Goal: Browse casually: Explore the website without a specific task or goal

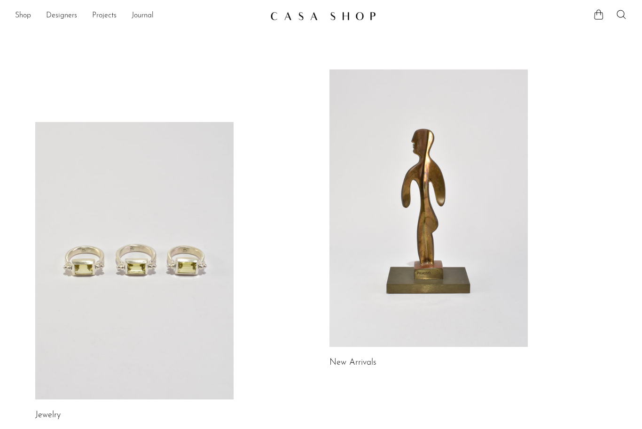
scroll to position [77, 0]
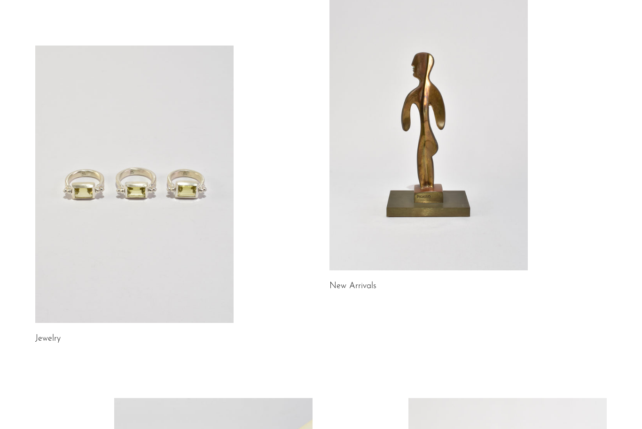
click at [176, 194] on link at bounding box center [134, 185] width 198 height 278
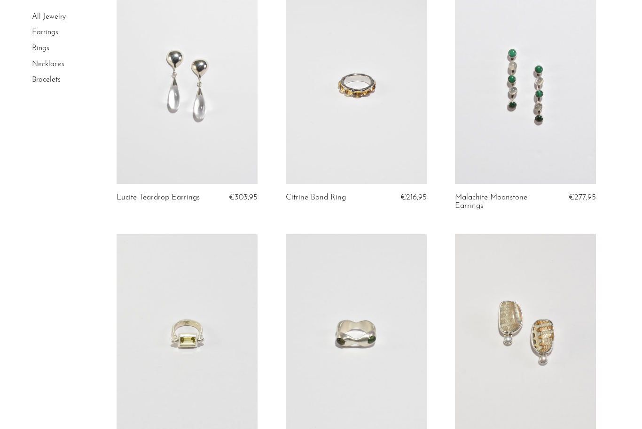
scroll to position [496, 0]
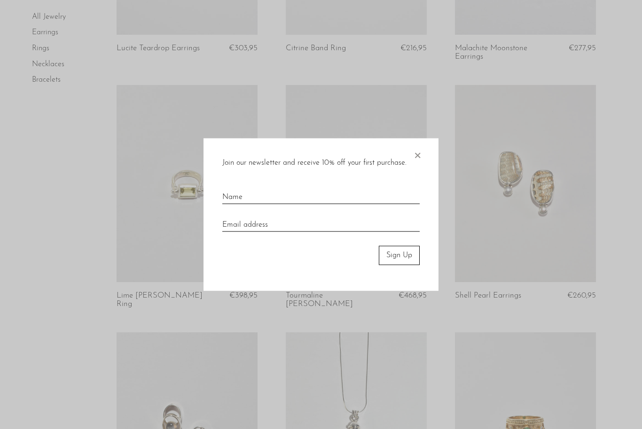
click at [421, 163] on span "×" at bounding box center [417, 154] width 9 height 30
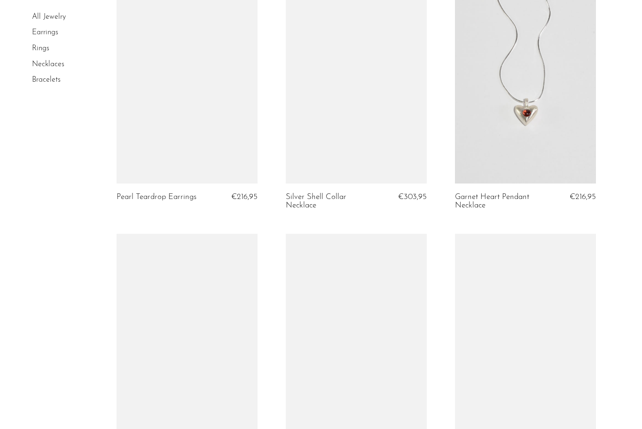
scroll to position [2681, 0]
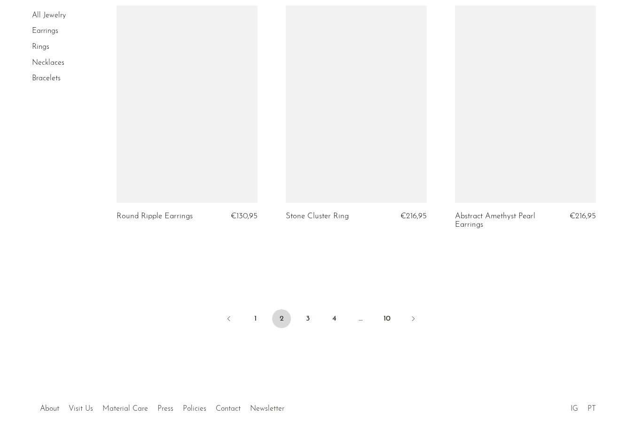
scroll to position [2766, 0]
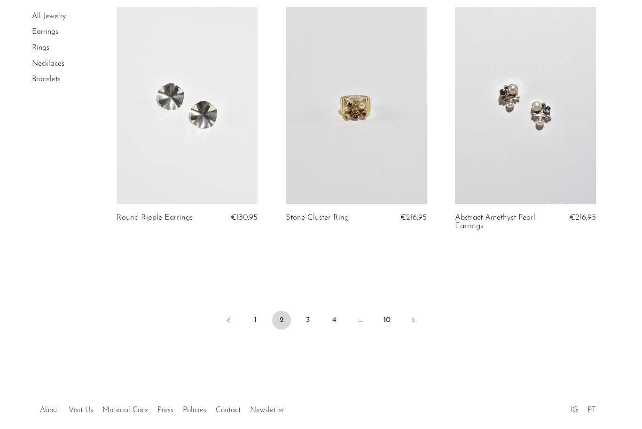
click at [307, 314] on link "3" at bounding box center [307, 321] width 19 height 19
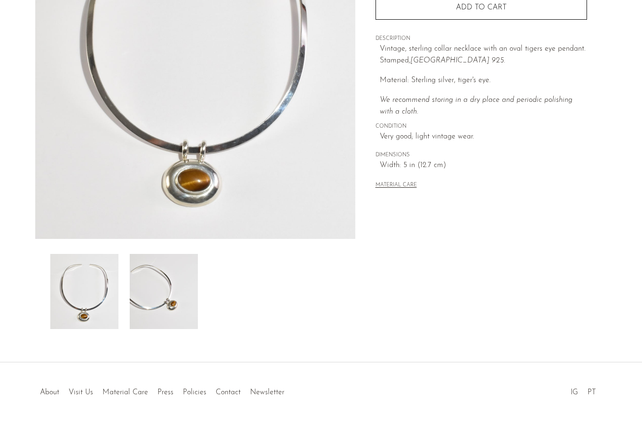
scroll to position [151, 0]
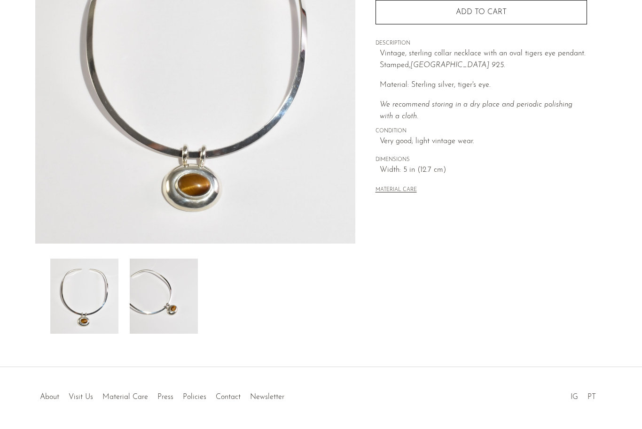
click at [77, 400] on link "Visit Us" at bounding box center [81, 398] width 24 height 8
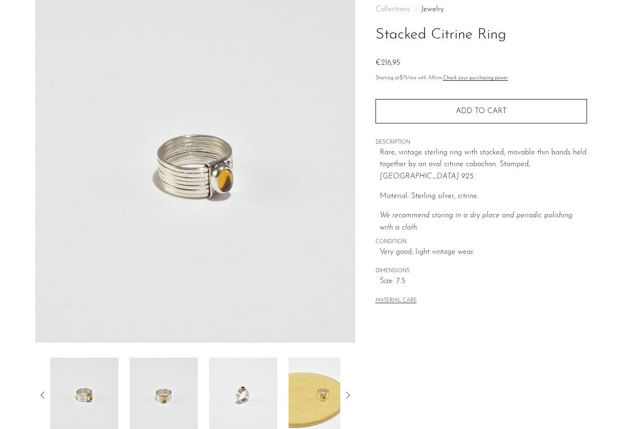
scroll to position [56, 0]
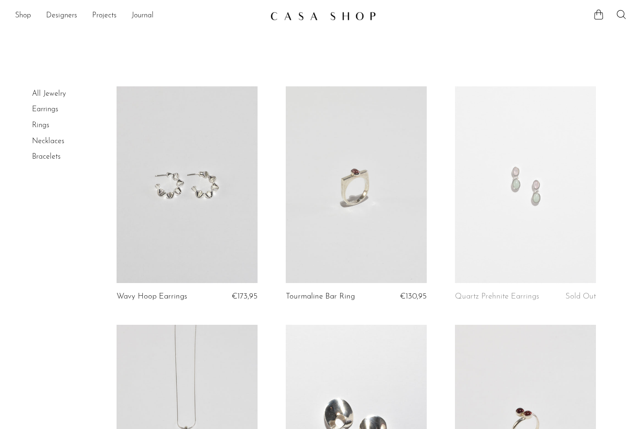
click at [57, 13] on link "Designers" at bounding box center [61, 16] width 31 height 12
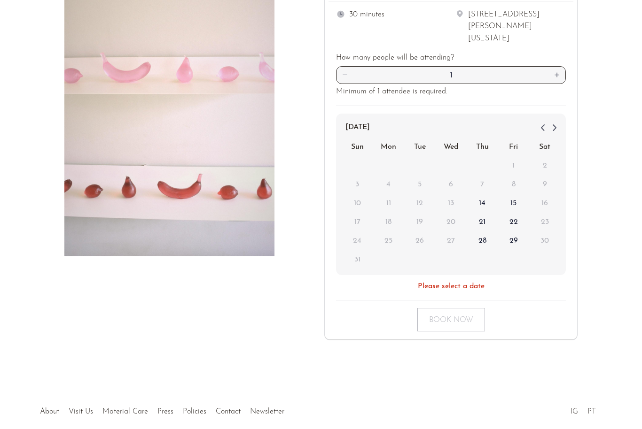
scroll to position [122, 0]
click at [194, 409] on link "Policies" at bounding box center [194, 413] width 23 height 8
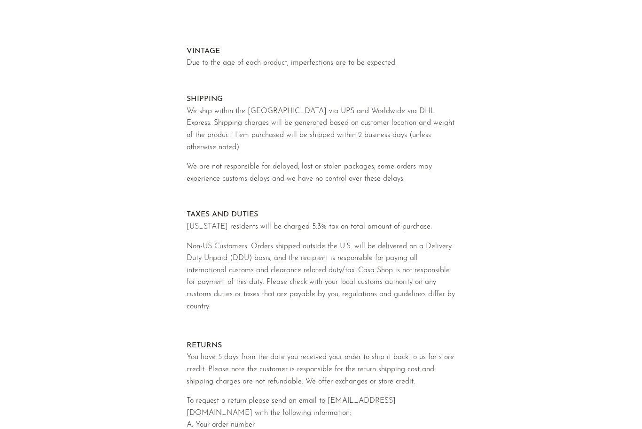
scroll to position [34, 0]
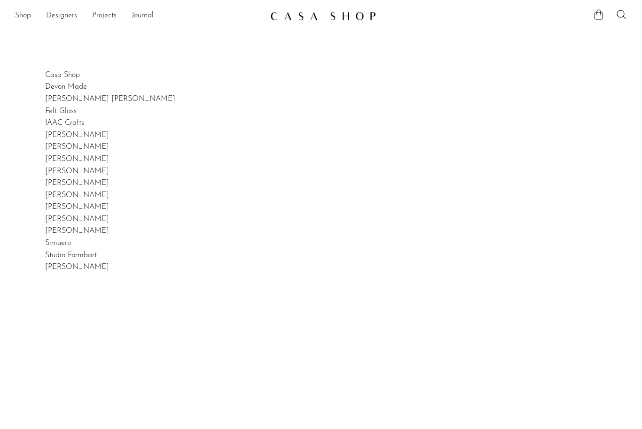
click at [21, 14] on link "Shop" at bounding box center [23, 16] width 16 height 12
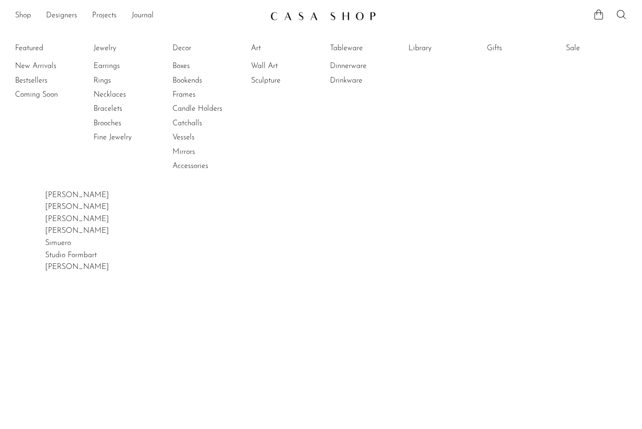
click at [19, 80] on link "Bestsellers" at bounding box center [50, 81] width 70 height 10
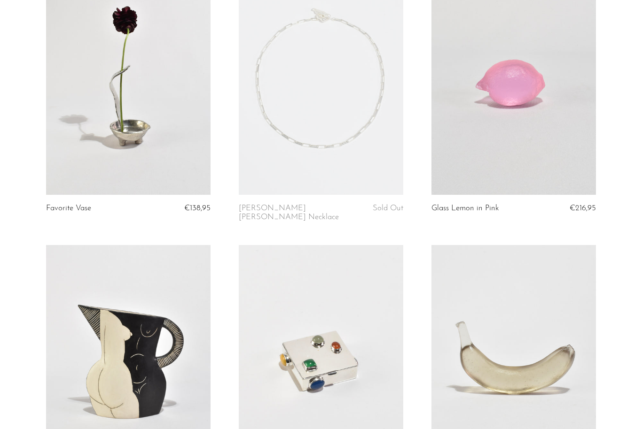
scroll to position [260, 0]
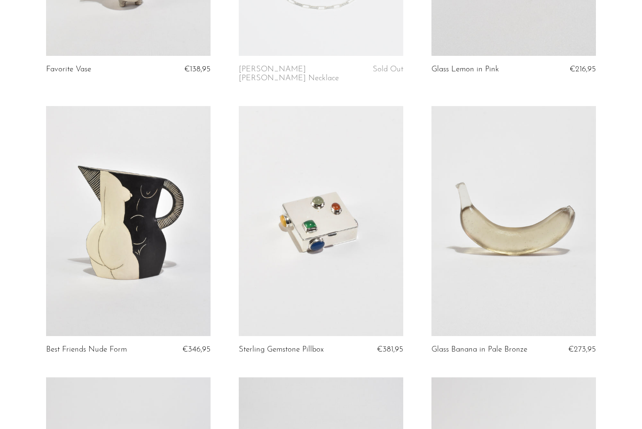
click at [360, 200] on link at bounding box center [321, 221] width 164 height 230
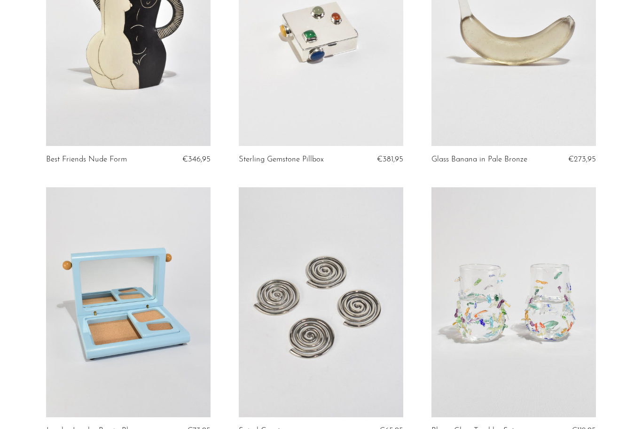
scroll to position [571, 0]
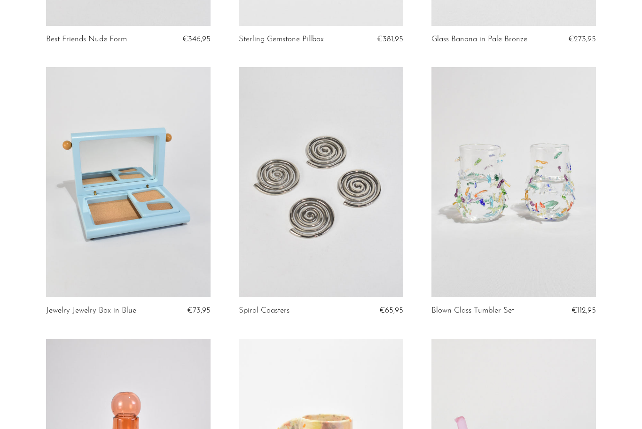
click at [558, 132] on link at bounding box center [513, 182] width 164 height 230
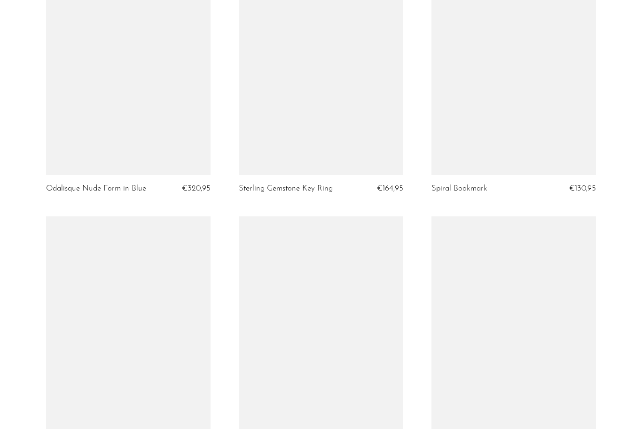
scroll to position [2286, 0]
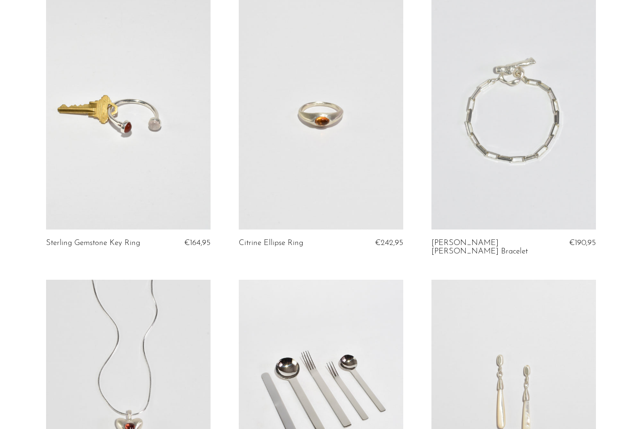
click at [366, 168] on link at bounding box center [321, 115] width 164 height 230
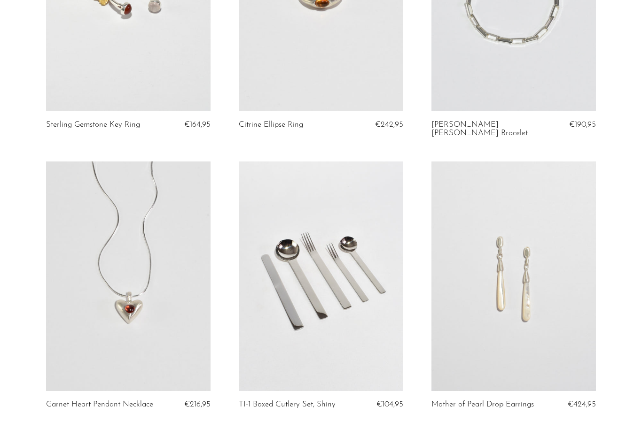
scroll to position [2624, 0]
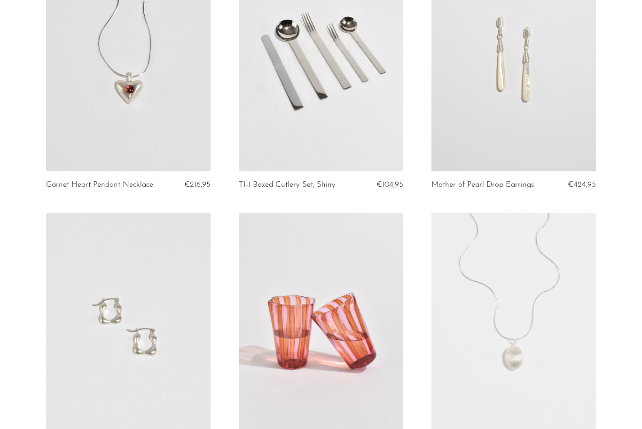
click at [561, 85] on link at bounding box center [513, 57] width 164 height 230
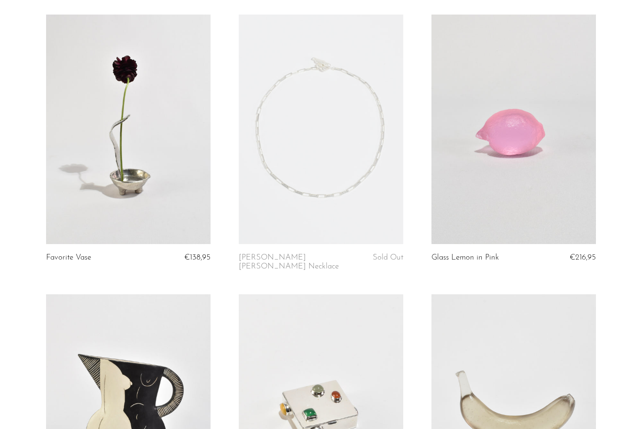
scroll to position [0, 0]
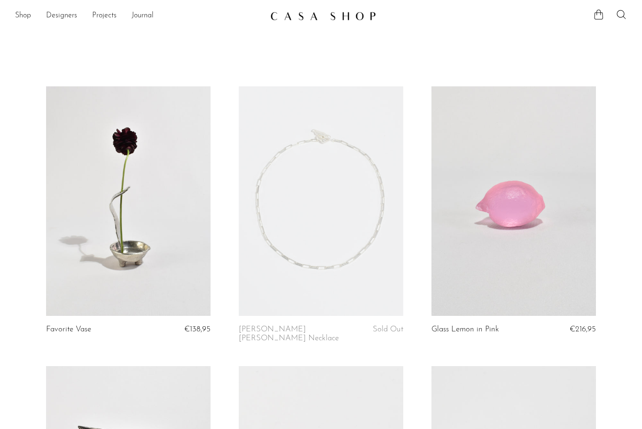
click at [20, 16] on link "Shop" at bounding box center [23, 16] width 16 height 12
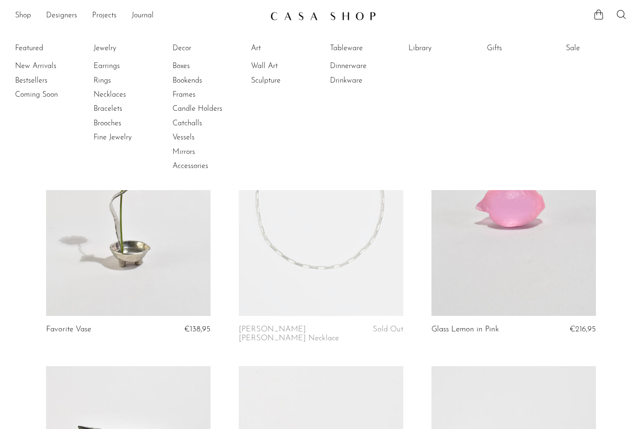
click at [182, 45] on link "Decor" at bounding box center [207, 48] width 70 height 10
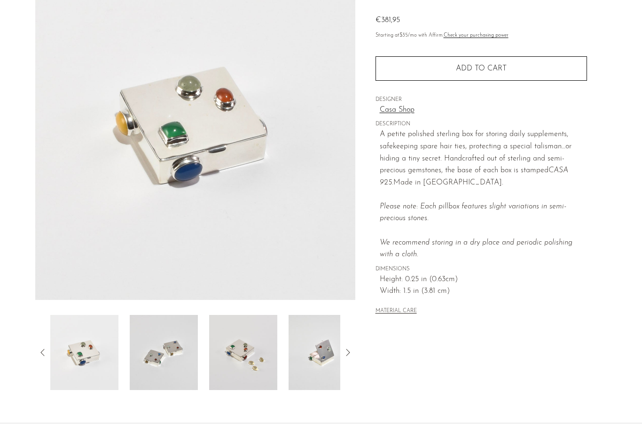
scroll to position [95, 0]
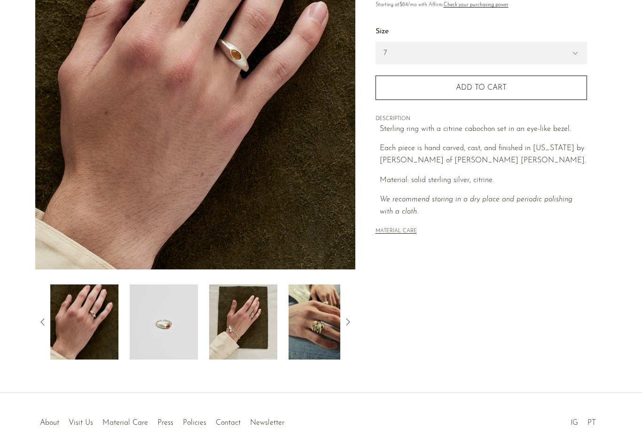
scroll to position [125, 0]
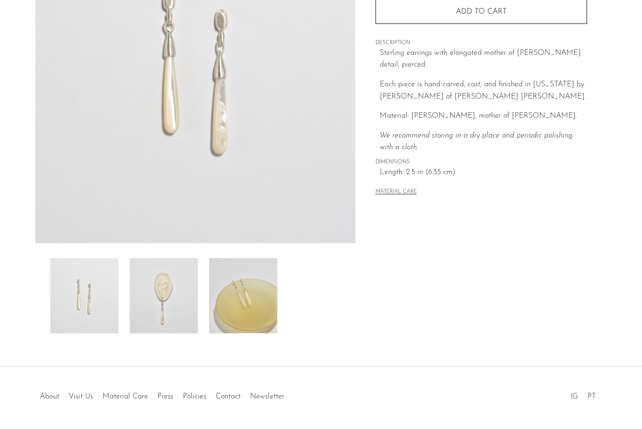
scroll to position [151, 0]
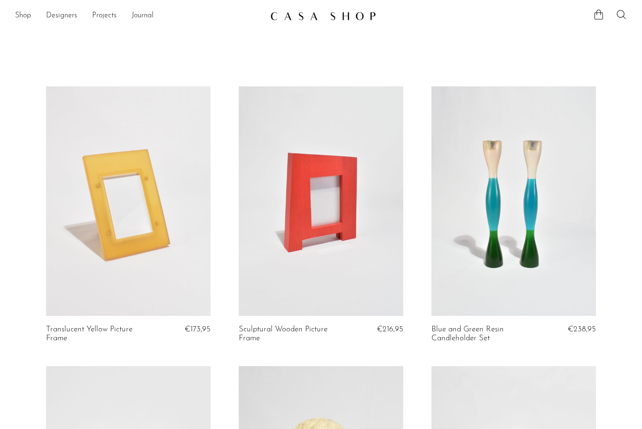
click at [27, 22] on link "Shop" at bounding box center [23, 16] width 16 height 12
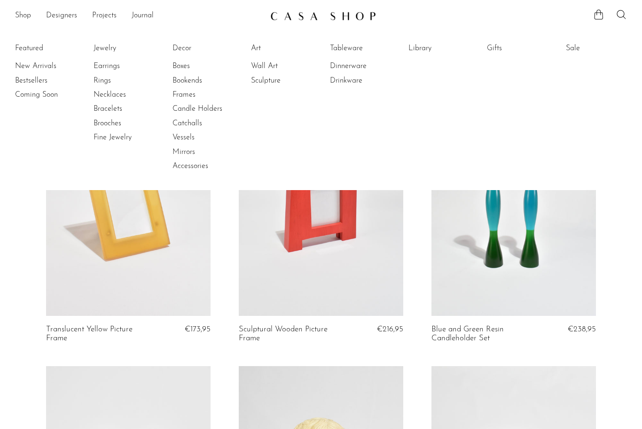
click at [99, 125] on link "Brooches" at bounding box center [129, 123] width 70 height 10
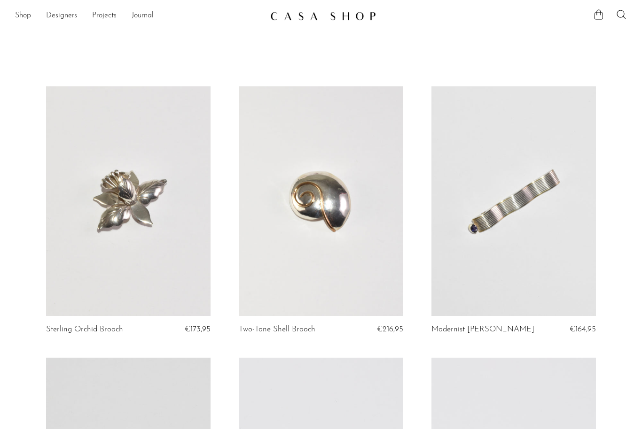
click at [16, 15] on link "Shop" at bounding box center [23, 16] width 16 height 12
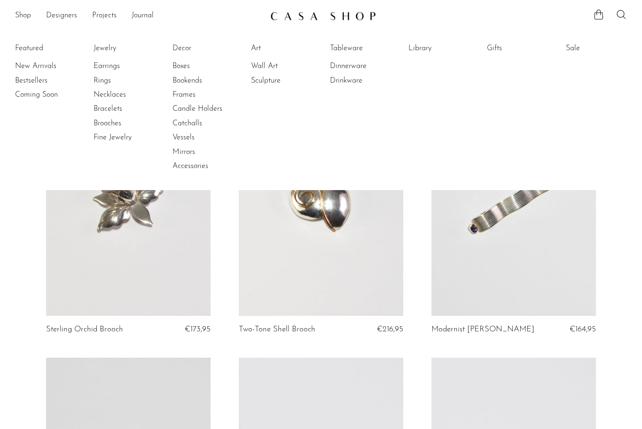
click at [98, 82] on link "Rings" at bounding box center [129, 81] width 70 height 10
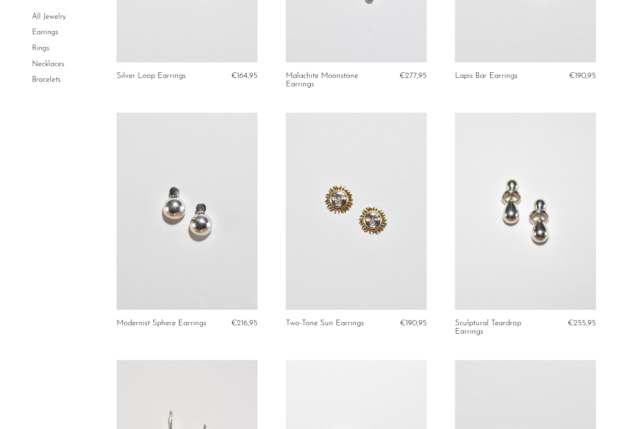
scroll to position [718, 0]
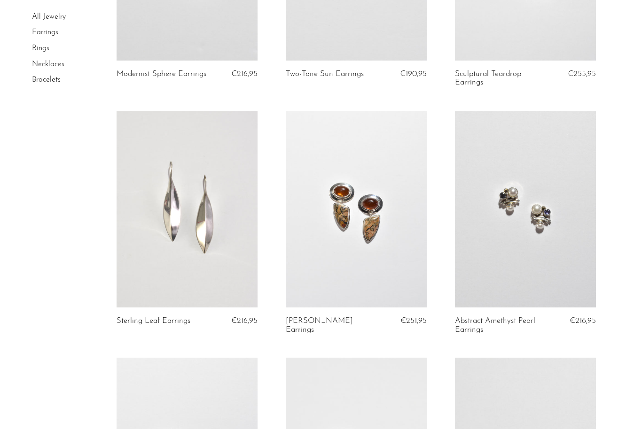
click at [372, 212] on link at bounding box center [356, 209] width 141 height 197
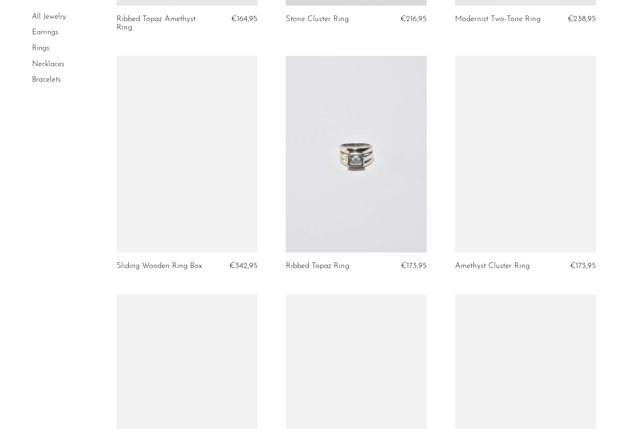
scroll to position [1144, 0]
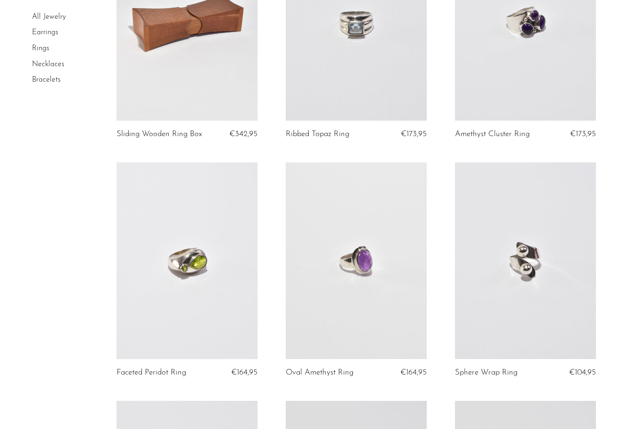
click at [222, 90] on link at bounding box center [187, 22] width 141 height 197
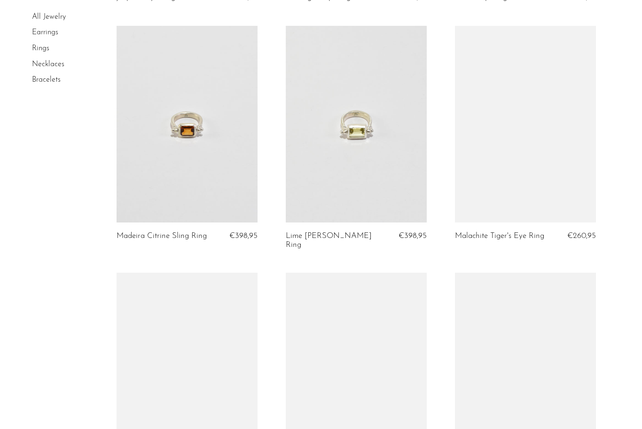
scroll to position [1901, 0]
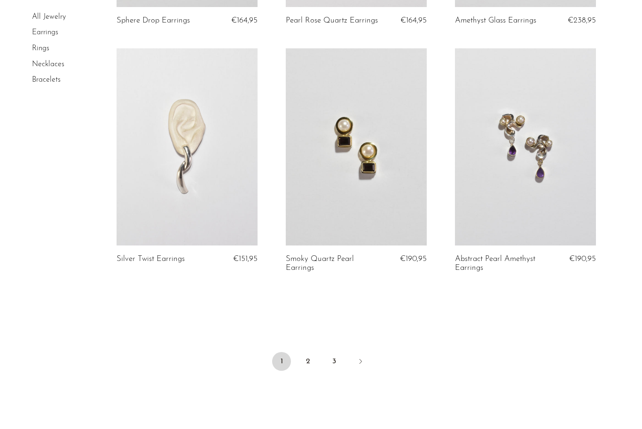
scroll to position [1785, 0]
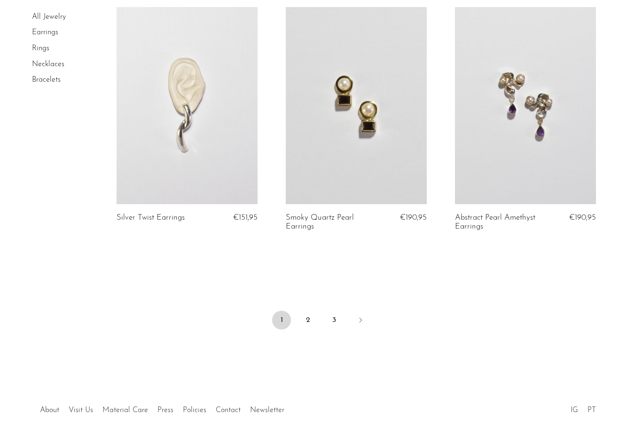
click at [304, 313] on link "2" at bounding box center [307, 320] width 19 height 19
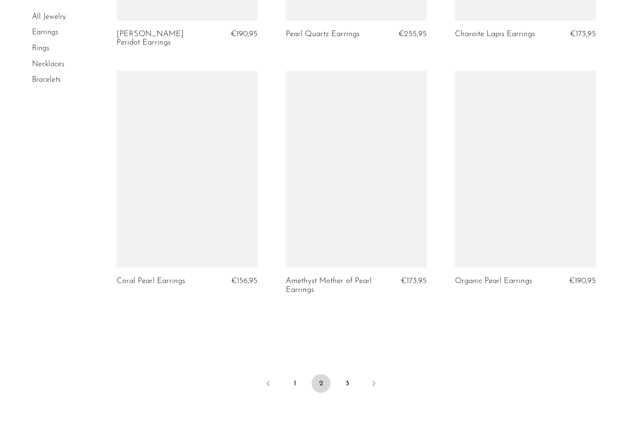
scroll to position [2741, 0]
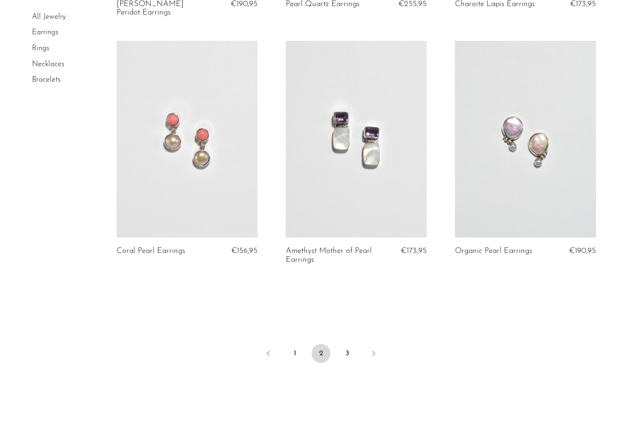
click at [354, 353] on link "3" at bounding box center [347, 353] width 19 height 19
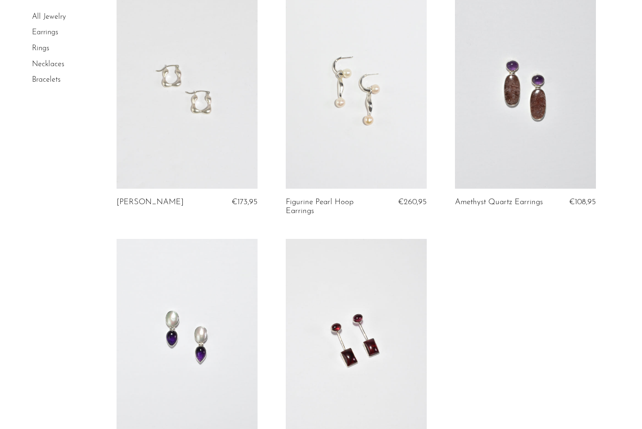
scroll to position [872, 0]
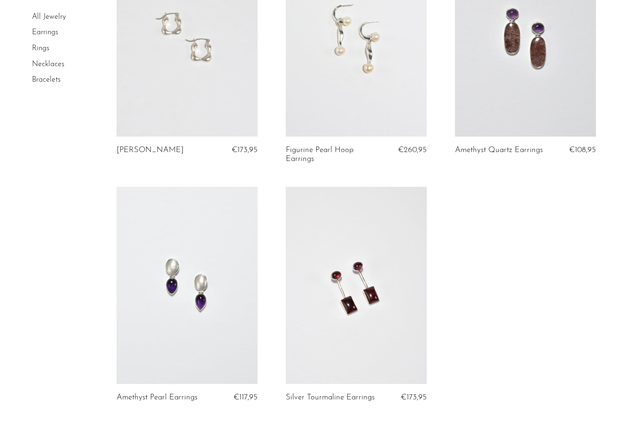
click at [544, 71] on link at bounding box center [525, 38] width 141 height 197
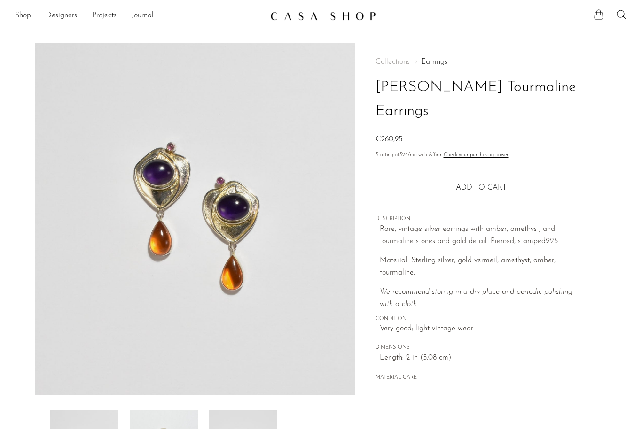
click at [20, 10] on link "Shop" at bounding box center [23, 16] width 16 height 12
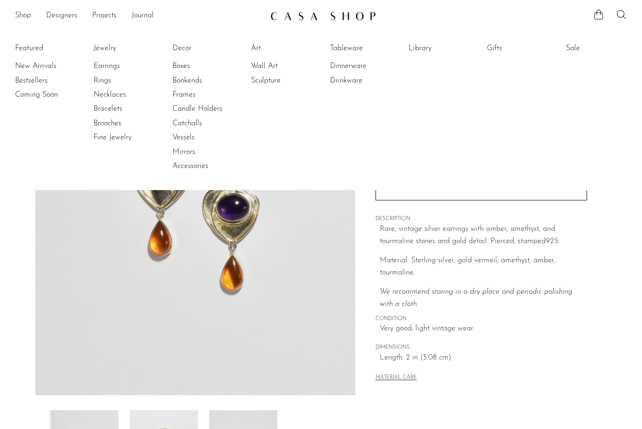
click at [251, 54] on li "Art" at bounding box center [286, 48] width 70 height 14
click at [258, 48] on link "Art" at bounding box center [286, 48] width 70 height 10
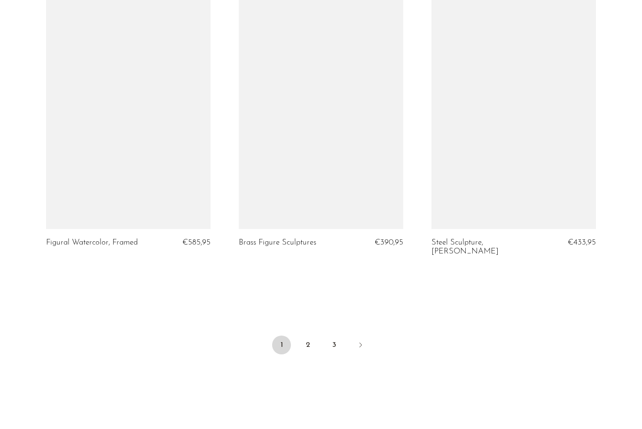
scroll to position [3143, 0]
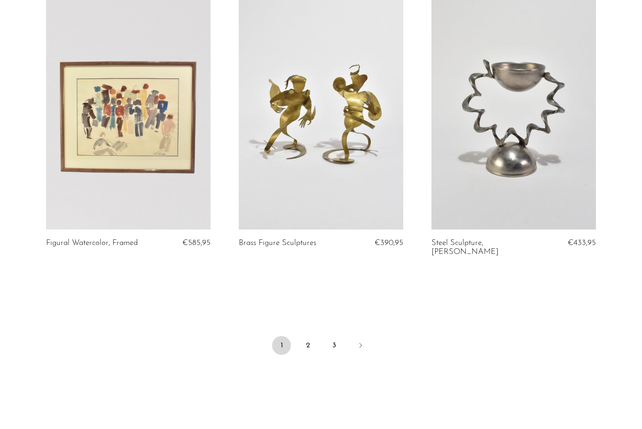
click at [303, 337] on link "2" at bounding box center [307, 346] width 19 height 19
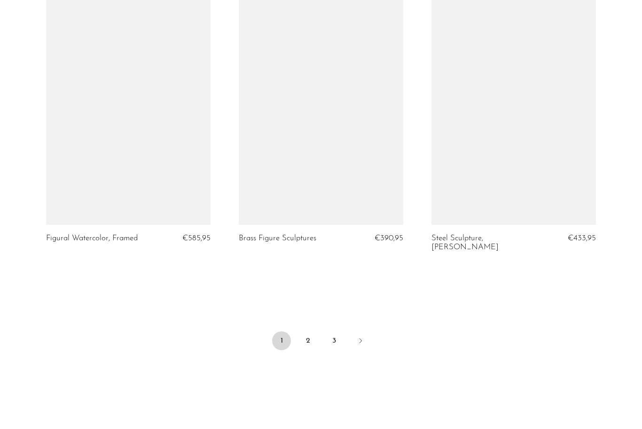
scroll to position [3143, 0]
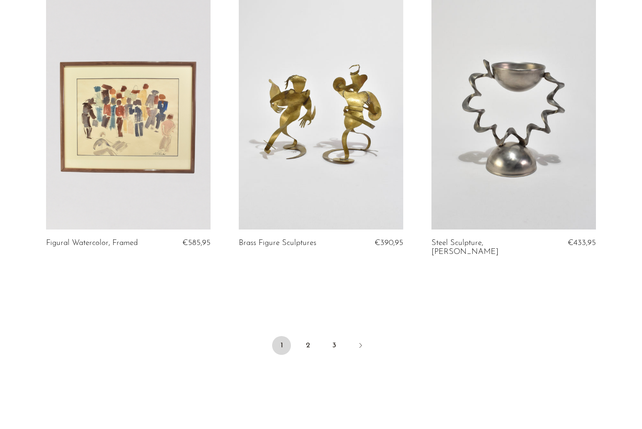
click at [311, 337] on link "2" at bounding box center [307, 346] width 19 height 19
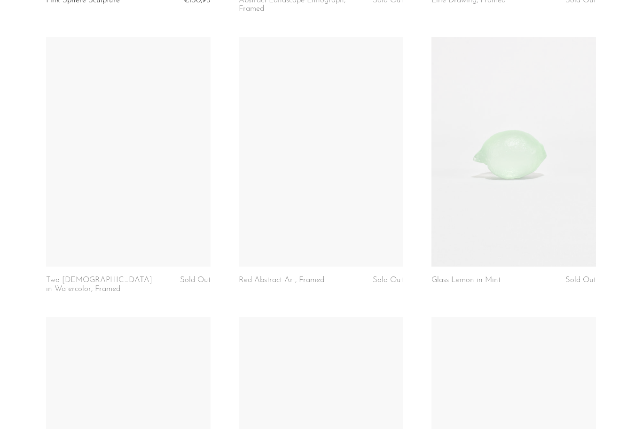
scroll to position [921, 0]
